Goal: Task Accomplishment & Management: Use online tool/utility

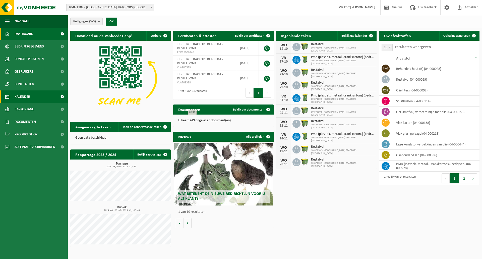
click at [39, 95] on link "Kalender" at bounding box center [34, 96] width 68 height 13
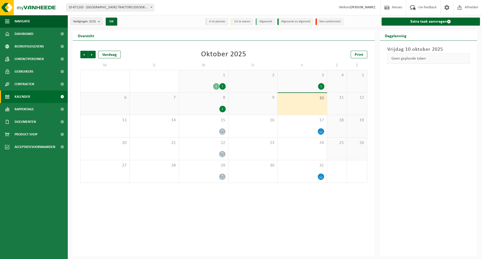
click at [314, 106] on div "10" at bounding box center [302, 104] width 49 height 22
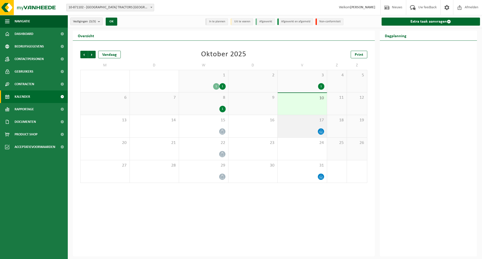
click at [313, 132] on div at bounding box center [302, 131] width 44 height 7
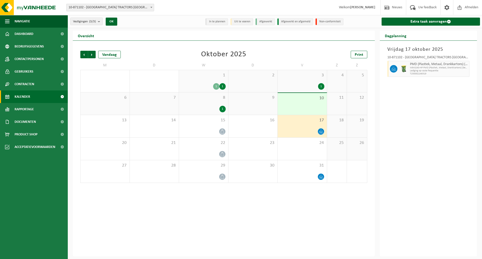
click at [216, 112] on div "1" at bounding box center [204, 109] width 44 height 7
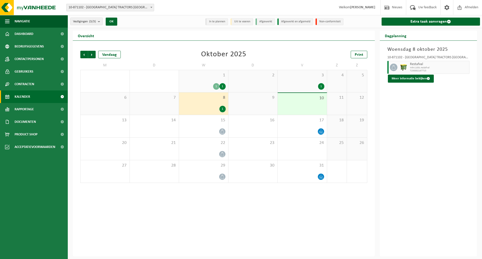
click at [213, 84] on div "1 1" at bounding box center [204, 86] width 44 height 7
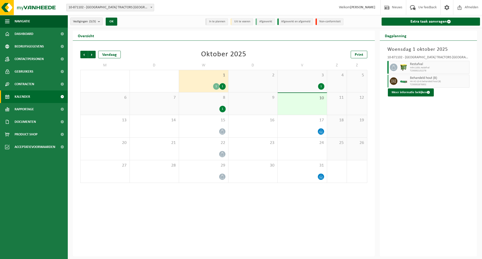
click at [306, 105] on div "10" at bounding box center [302, 104] width 49 height 22
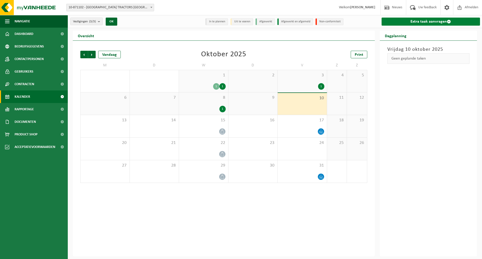
click at [419, 25] on link "Extra taak aanvragen" at bounding box center [431, 22] width 99 height 8
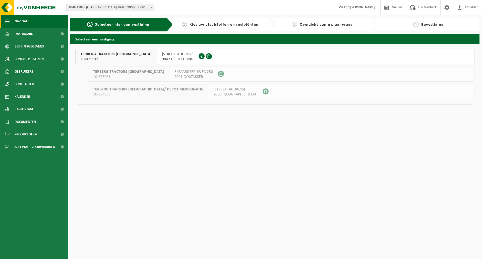
click at [36, 26] on button "Navigatie" at bounding box center [34, 21] width 68 height 13
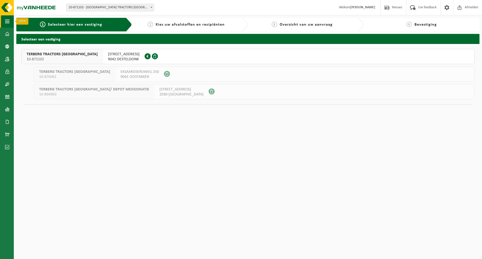
click at [8, 21] on span "button" at bounding box center [7, 21] width 5 height 13
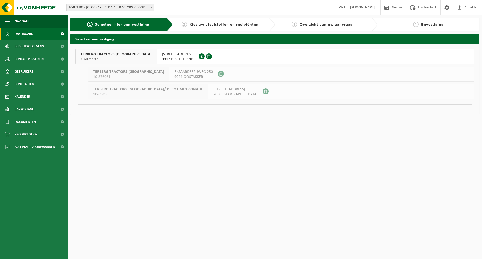
click at [42, 36] on link "Dashboard" at bounding box center [34, 34] width 68 height 13
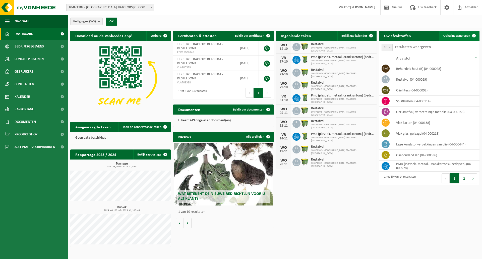
click at [459, 37] on span "Ophaling aanvragen" at bounding box center [456, 35] width 27 height 3
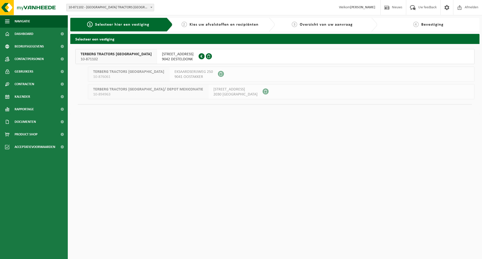
click at [131, 61] on div "TERBERG TRACTORS [GEOGRAPHIC_DATA] 10-871102" at bounding box center [116, 56] width 81 height 15
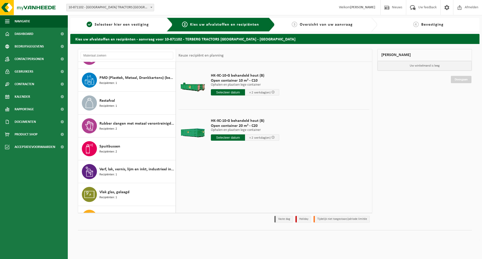
scroll to position [146, 0]
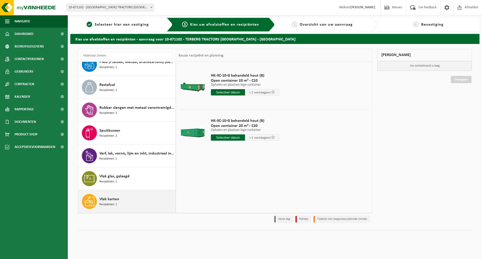
click at [125, 202] on div "Vlak karton Recipiënten: 1" at bounding box center [136, 201] width 75 height 15
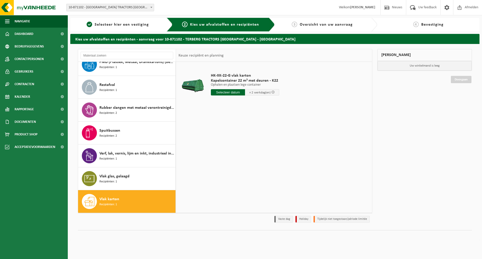
click at [226, 93] on input "text" at bounding box center [228, 92] width 34 height 6
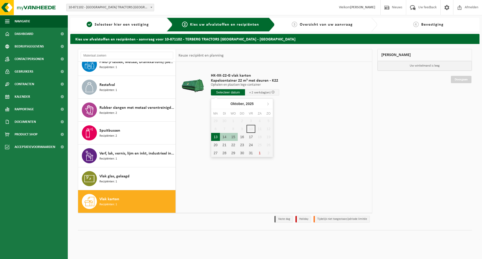
click at [217, 136] on div "13" at bounding box center [215, 137] width 9 height 8
type input "Van 2025-10-13"
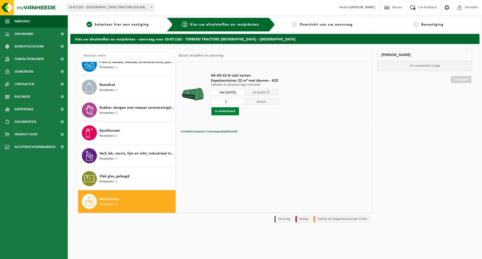
click at [228, 112] on button "In winkelmand" at bounding box center [225, 111] width 28 height 8
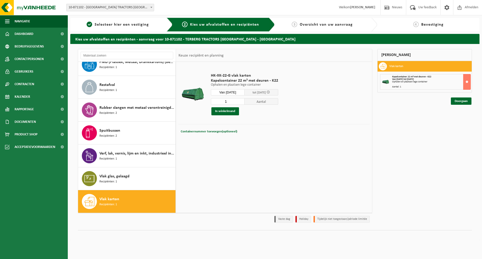
click at [420, 146] on div "Mijn winkelmand Vlak karton Kapelcontainer 22 m³ met deuren - K22 Van 2025-10-1…" at bounding box center [425, 137] width 100 height 176
click at [466, 95] on div "Doorgaan" at bounding box center [424, 94] width 95 height 5
click at [466, 99] on link "Doorgaan" at bounding box center [461, 100] width 21 height 7
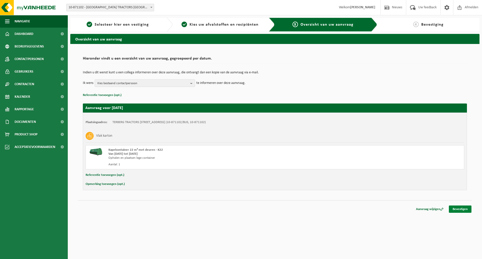
click at [461, 209] on link "Bevestigen" at bounding box center [460, 208] width 23 height 7
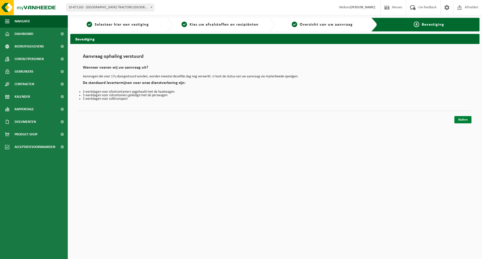
click at [465, 119] on link "Sluiten" at bounding box center [463, 119] width 17 height 7
